Goal: Task Accomplishment & Management: Complete application form

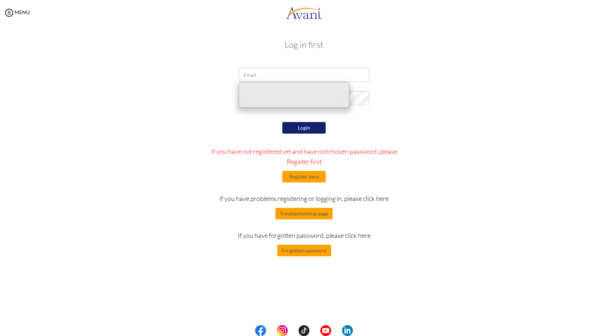
click at [276, 77] on input "email" at bounding box center [304, 74] width 130 height 14
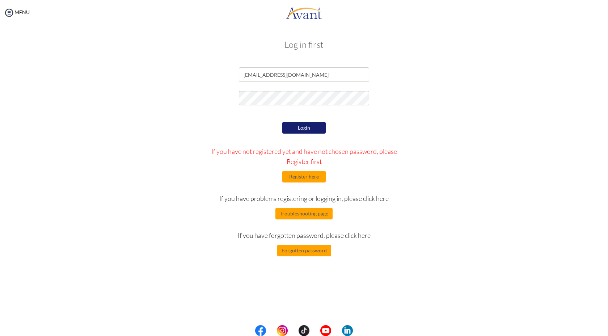
type input "[EMAIL_ADDRESS][DOMAIN_NAME]"
click at [298, 130] on button "Login" at bounding box center [303, 128] width 43 height 12
click at [286, 109] on form "[EMAIL_ADDRESS][DOMAIN_NAME] Login If you have not registered yet and have not …" at bounding box center [304, 161] width 412 height 189
click at [289, 126] on button "Login" at bounding box center [303, 128] width 43 height 12
click at [298, 127] on button "Login" at bounding box center [303, 128] width 43 height 12
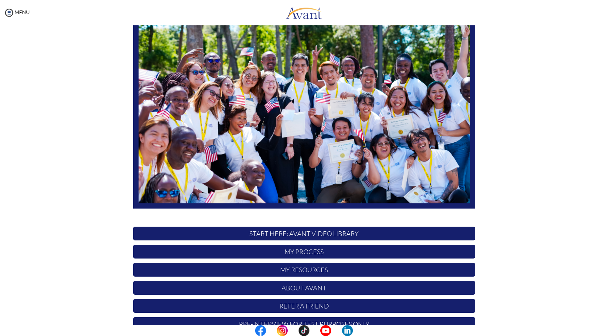
scroll to position [54, 0]
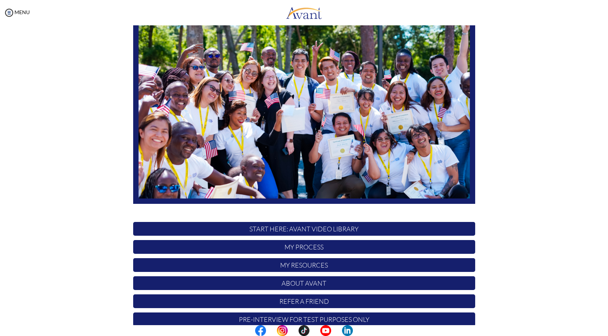
click at [298, 250] on p "My Process" at bounding box center [304, 247] width 342 height 14
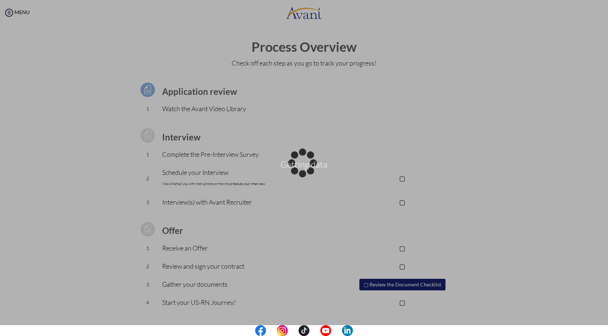
click at [299, 163] on div "Getting data" at bounding box center [304, 168] width 10 height 10
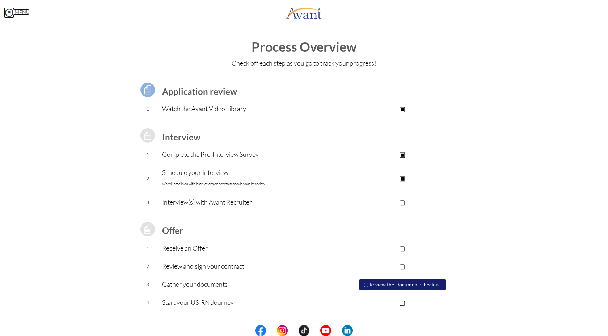
click at [9, 14] on img at bounding box center [9, 12] width 11 height 11
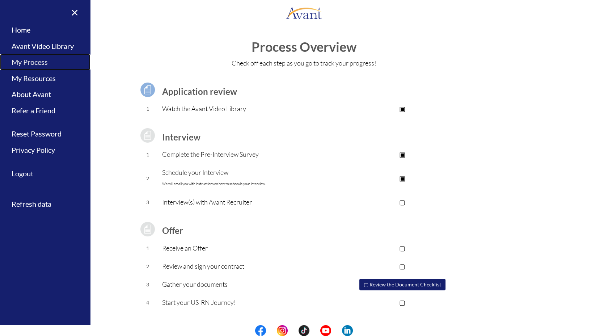
click at [41, 65] on link "My Process" at bounding box center [45, 62] width 90 height 16
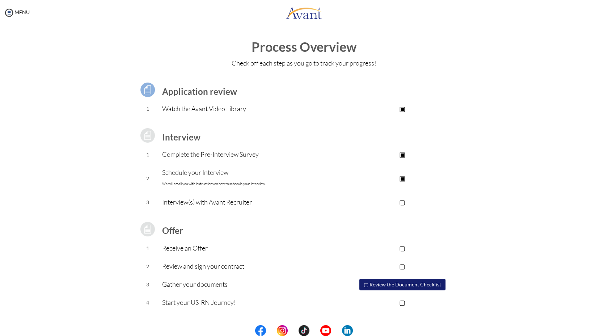
click at [194, 158] on p "Complete the Pre-Interview Survey" at bounding box center [246, 154] width 168 height 10
click at [193, 151] on p "Complete the Pre-Interview Survey" at bounding box center [246, 154] width 168 height 10
click at [232, 108] on p "Watch the Avant Video Library" at bounding box center [246, 108] width 168 height 10
click at [201, 200] on p "Interview(s) with Avant Recruiter" at bounding box center [246, 202] width 168 height 10
click at [212, 181] on p "Schedule your Interview We will email you with instructions on how to schedule …" at bounding box center [246, 178] width 168 height 22
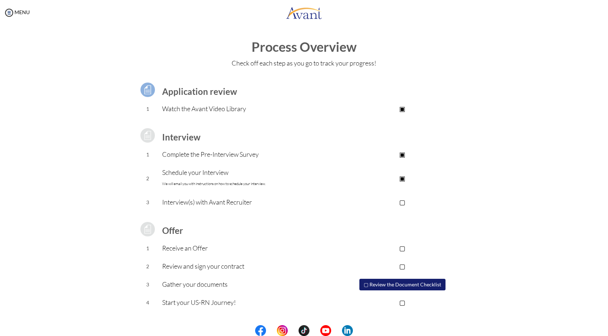
click at [190, 143] on td "Interview" at bounding box center [246, 135] width 168 height 20
click at [186, 98] on td "Application review" at bounding box center [246, 90] width 168 height 20
click at [198, 148] on td "Complete the Pre-Interview Survey" at bounding box center [246, 154] width 168 height 18
click at [203, 165] on td "Schedule your Interview We will email you with instructions on how to schedule …" at bounding box center [246, 179] width 168 height 30
click at [13, 13] on img at bounding box center [9, 12] width 11 height 11
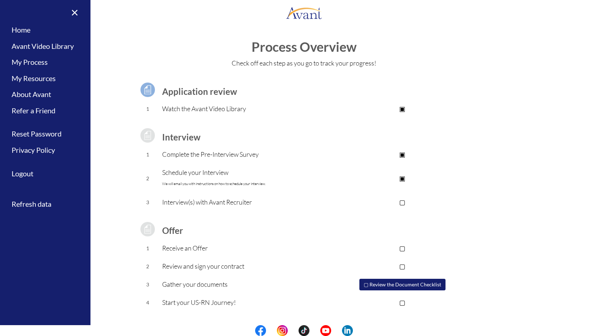
click at [207, 178] on p "Schedule your Interview We will email you with instructions on how to schedule …" at bounding box center [246, 178] width 168 height 22
click at [205, 174] on p "Schedule your Interview We will email you with instructions on how to schedule …" at bounding box center [246, 178] width 168 height 22
click at [230, 153] on p "Complete the Pre-Interview Survey" at bounding box center [246, 154] width 168 height 10
click at [264, 152] on p "Complete the Pre-Interview Survey" at bounding box center [246, 154] width 168 height 10
click at [249, 152] on p "Complete the Pre-Interview Survey" at bounding box center [246, 154] width 168 height 10
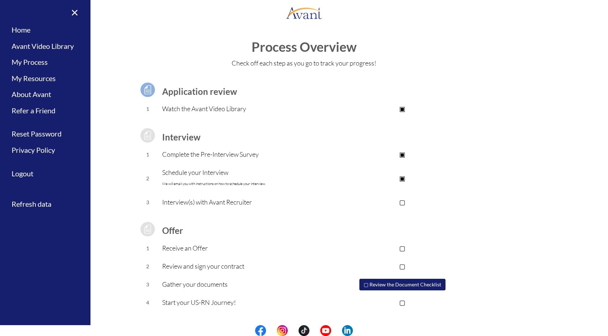
click at [385, 279] on button "▢ Review the Document Checklist" at bounding box center [402, 285] width 86 height 12
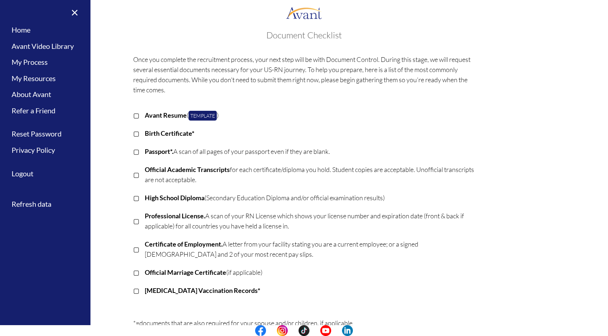
scroll to position [0, 0]
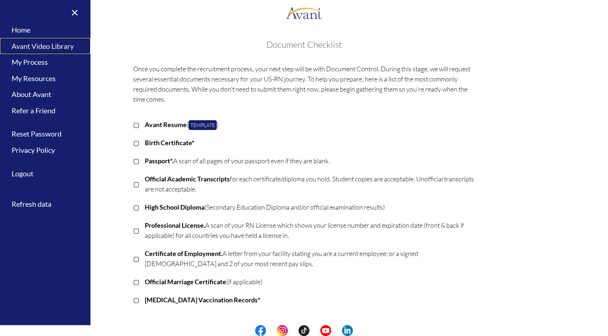
click at [37, 47] on link "Avant Video Library" at bounding box center [45, 46] width 90 height 16
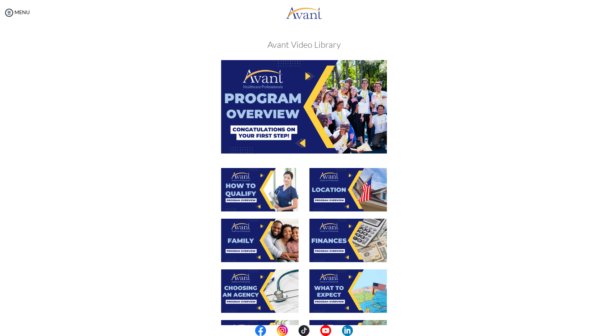
scroll to position [162, 0]
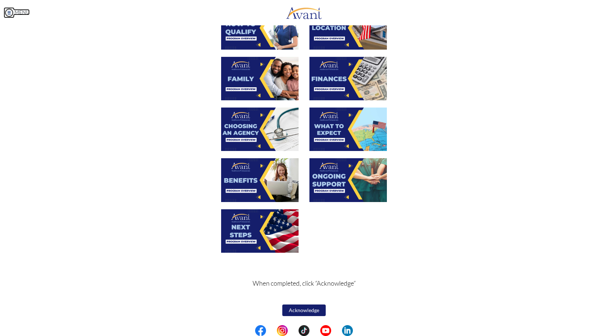
click at [11, 11] on img at bounding box center [9, 12] width 11 height 11
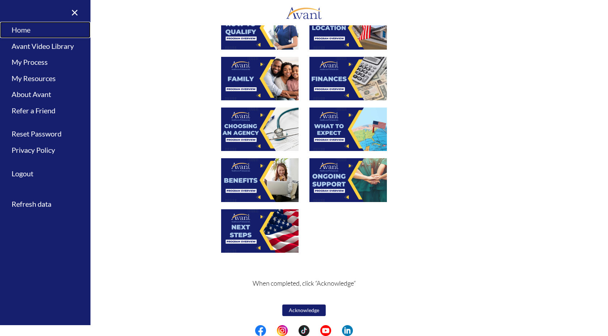
click at [31, 31] on link "Home" at bounding box center [45, 30] width 90 height 16
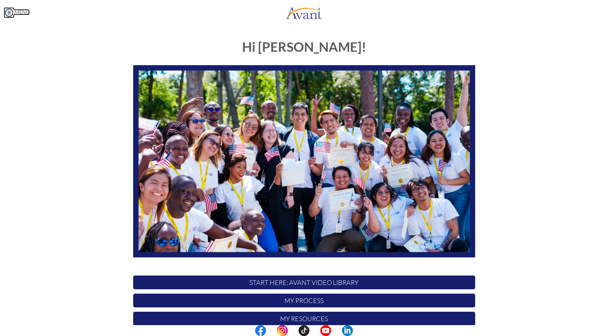
click at [11, 12] on img at bounding box center [9, 12] width 11 height 11
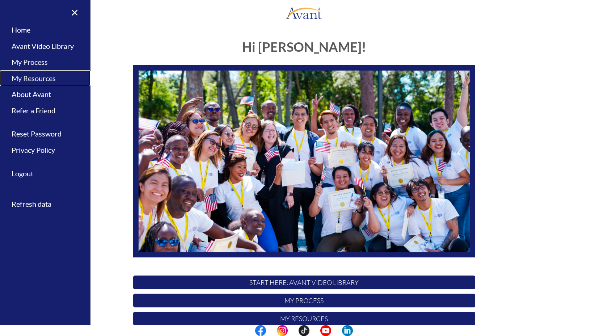
click at [19, 79] on link "My Resources" at bounding box center [45, 78] width 90 height 16
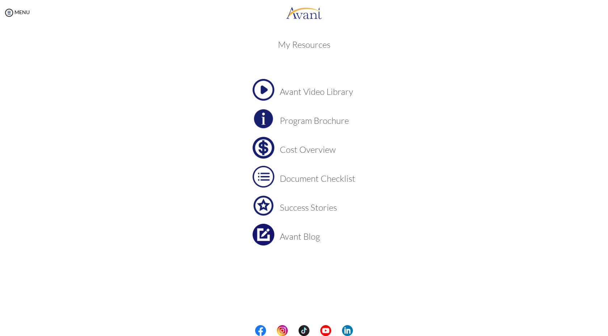
click at [306, 181] on h3 "Document Checklist" at bounding box center [318, 178] width 76 height 9
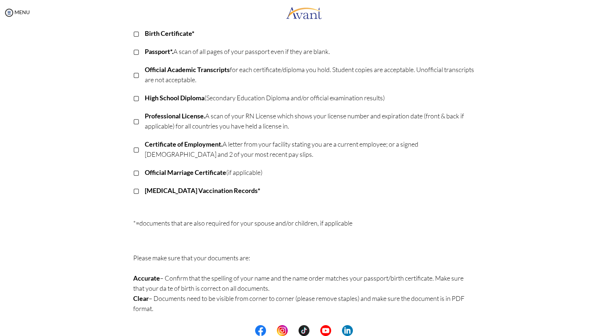
scroll to position [0, 0]
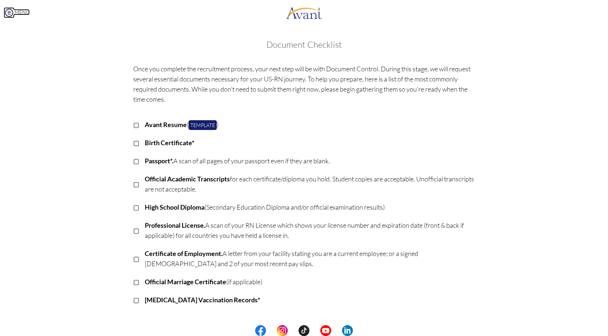
click at [10, 11] on img at bounding box center [9, 12] width 11 height 11
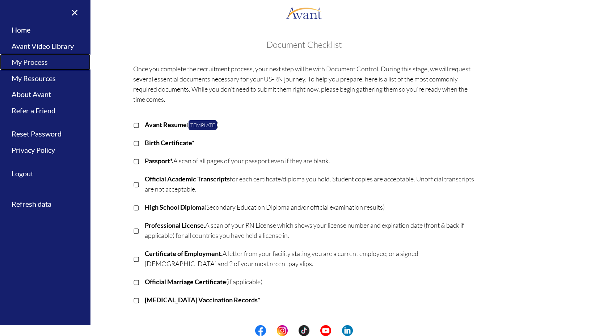
click at [41, 63] on link "My Process" at bounding box center [45, 62] width 90 height 16
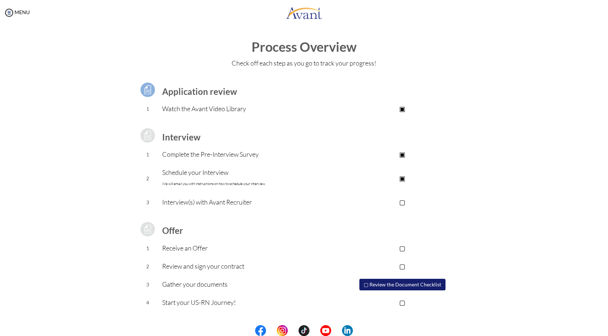
click at [404, 156] on p "▣" at bounding box center [402, 154] width 145 height 10
click at [406, 151] on p "▣" at bounding box center [402, 154] width 145 height 10
click at [249, 156] on p "Complete the Pre-Interview Survey" at bounding box center [246, 154] width 168 height 10
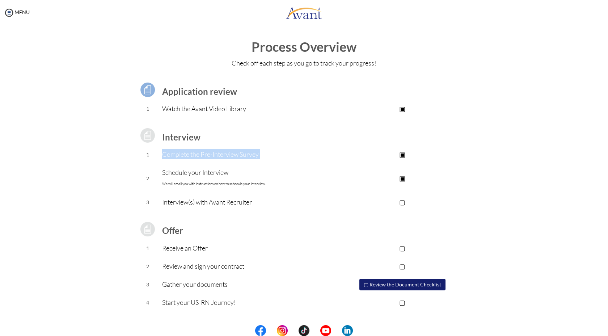
click at [249, 156] on p "Complete the Pre-Interview Survey" at bounding box center [246, 154] width 168 height 10
click at [189, 163] on td "Complete the Pre-Interview Survey" at bounding box center [246, 154] width 168 height 18
click at [12, 13] on img at bounding box center [9, 12] width 11 height 11
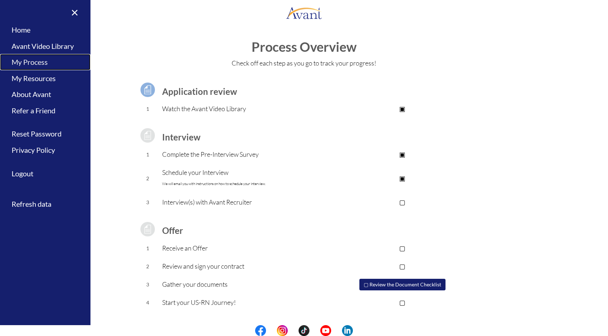
click at [40, 62] on link "My Process" at bounding box center [45, 62] width 90 height 16
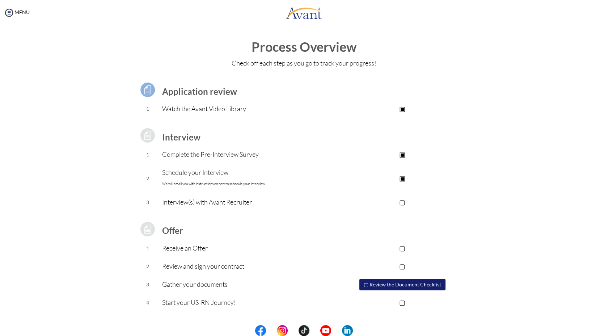
click at [404, 156] on p "▣" at bounding box center [402, 154] width 145 height 10
click at [227, 147] on td "Complete the Pre-Interview Survey" at bounding box center [246, 154] width 168 height 18
click at [224, 164] on td "Schedule your Interview We will email you with instructions on how to schedule …" at bounding box center [246, 179] width 168 height 30
